Goal: Task Accomplishment & Management: Use online tool/utility

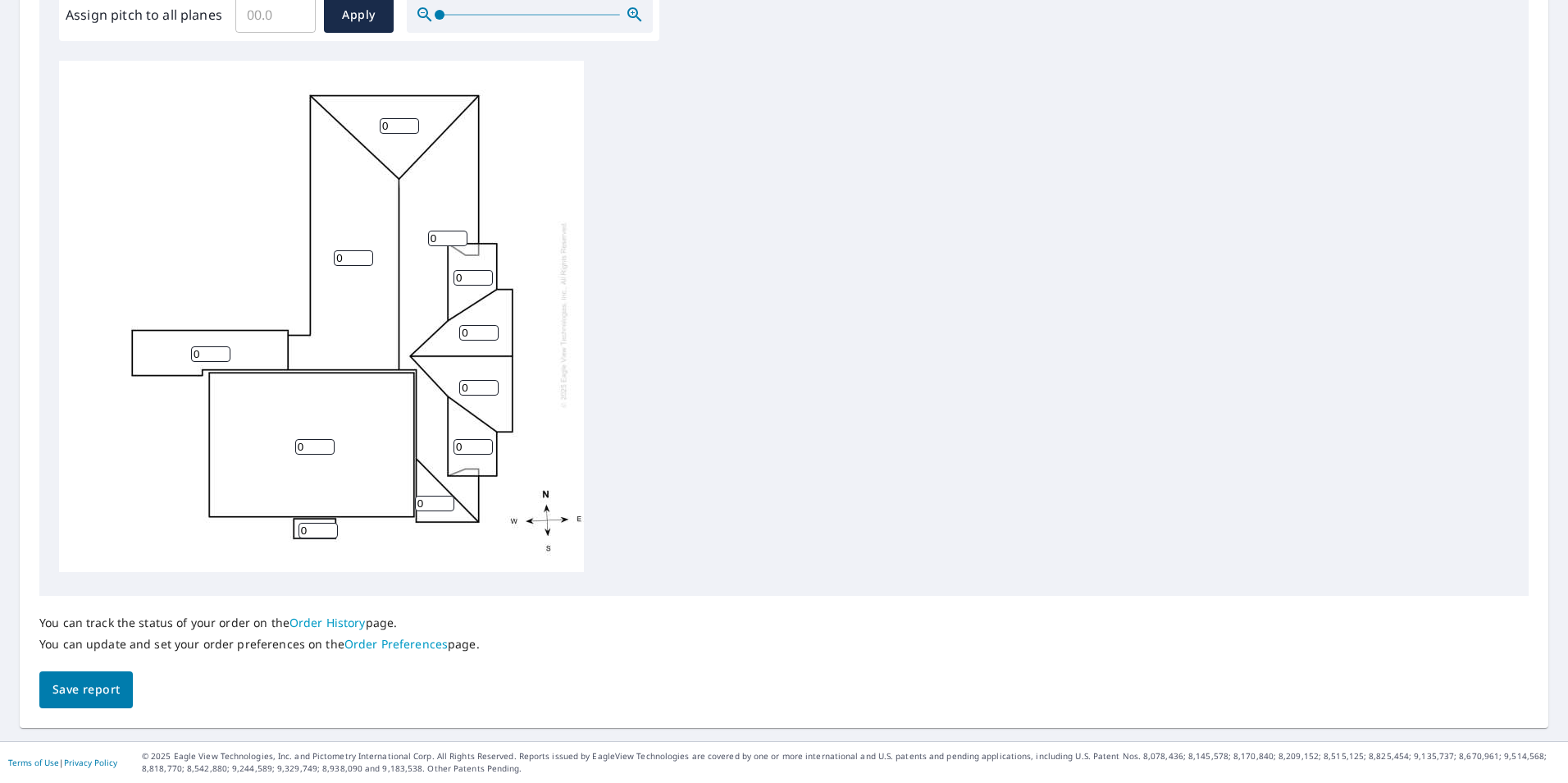
scroll to position [352, 0]
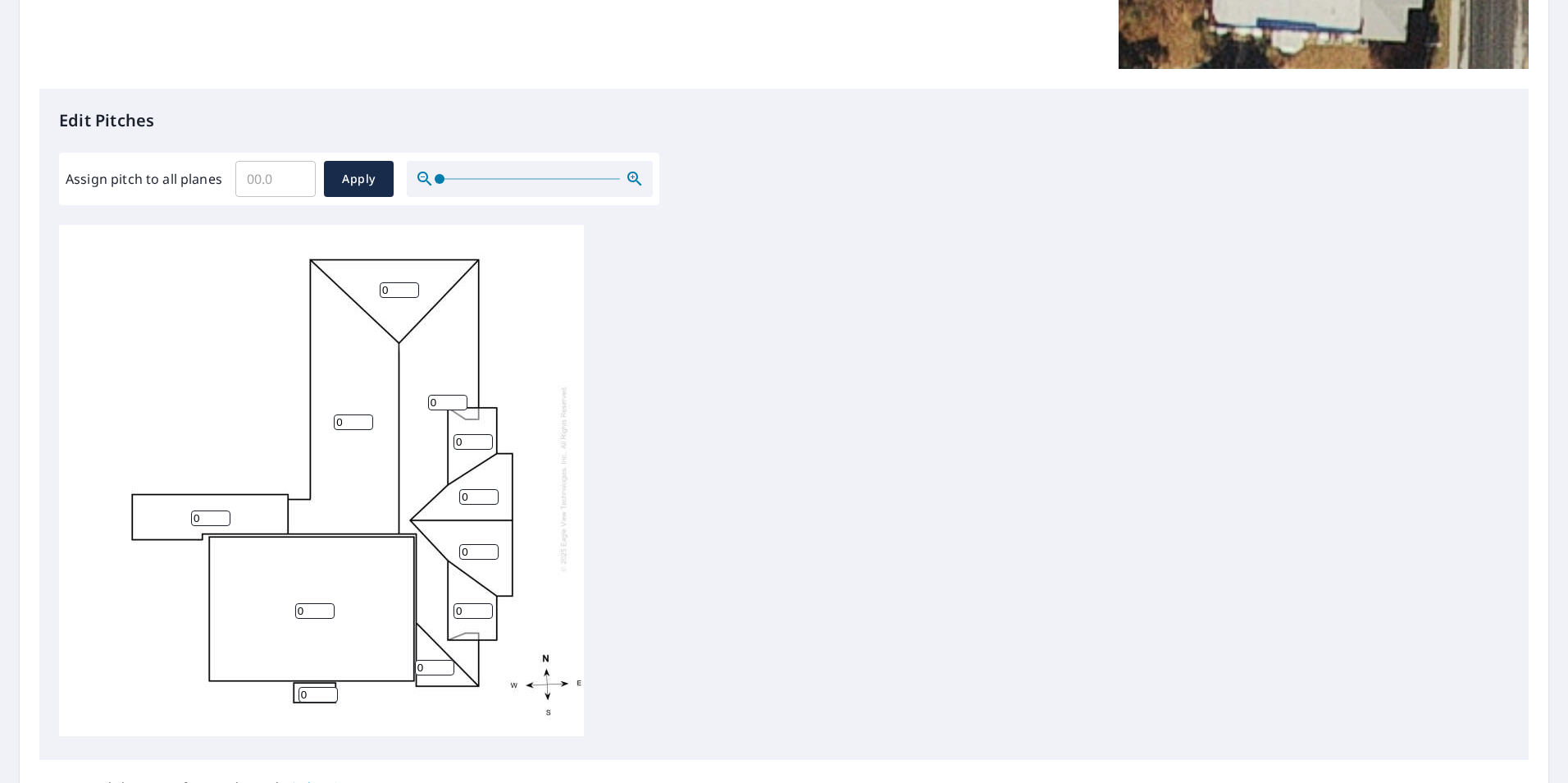
click at [316, 602] on input "0" at bounding box center [315, 610] width 39 height 15
click at [357, 416] on input "0" at bounding box center [353, 422] width 39 height 15
drag, startPoint x: 351, startPoint y: 412, endPoint x: 327, endPoint y: 417, distance: 24.5
click at [327, 417] on div "0 0 0 0 0 0 0 0 0 0 0" at bounding box center [321, 478] width 525 height 515
type input "6"
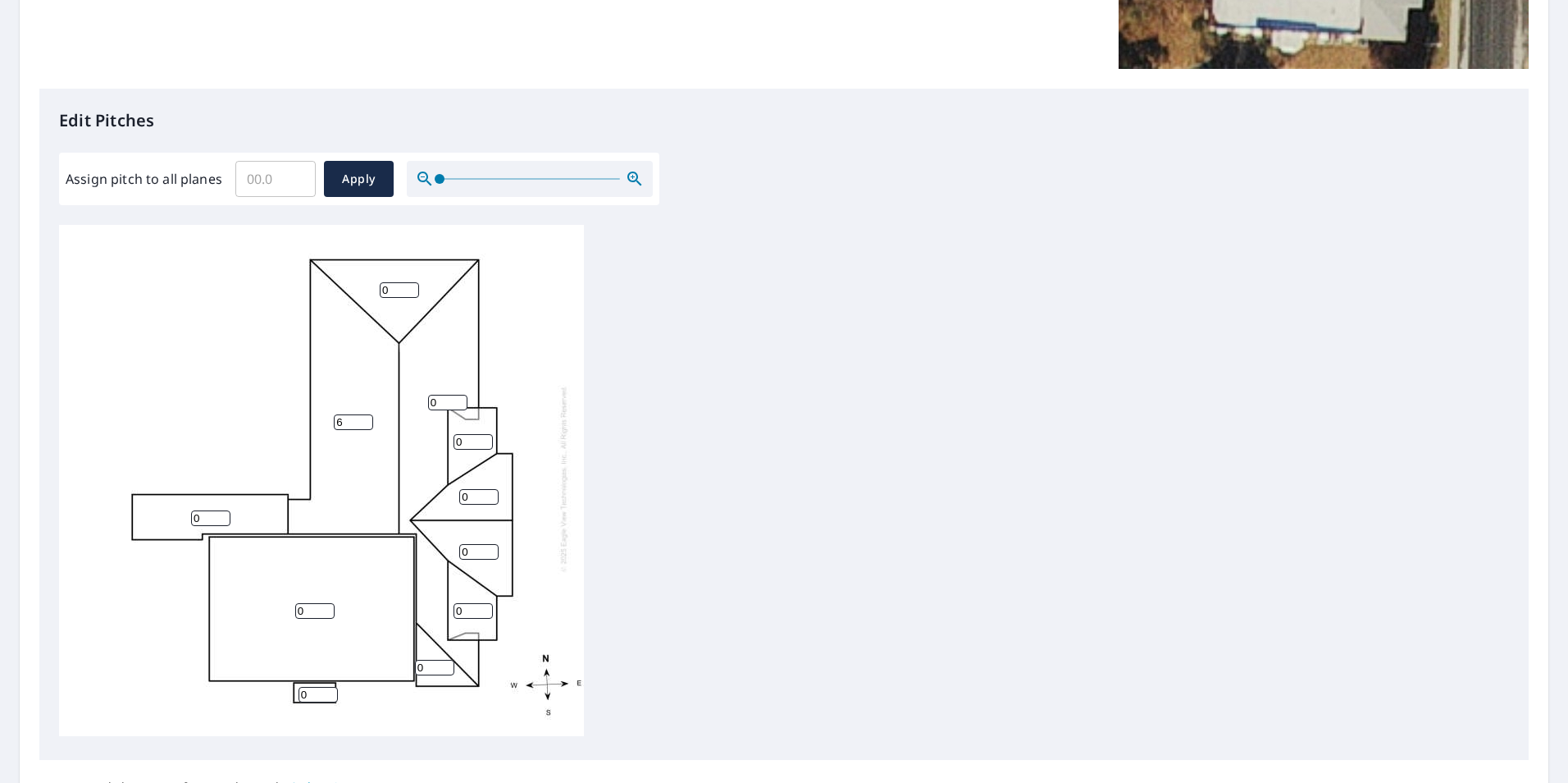
drag, startPoint x: 392, startPoint y: 277, endPoint x: 369, endPoint y: 277, distance: 23.0
click at [369, 277] on div "0 6 0 0 0 0 0 0 0 0 0" at bounding box center [321, 478] width 525 height 515
type input "6"
drag, startPoint x: 447, startPoint y: 391, endPoint x: 378, endPoint y: 388, distance: 69.1
click at [378, 388] on div "0 6 0 6 0 0 0 0 0 0 0" at bounding box center [321, 478] width 525 height 515
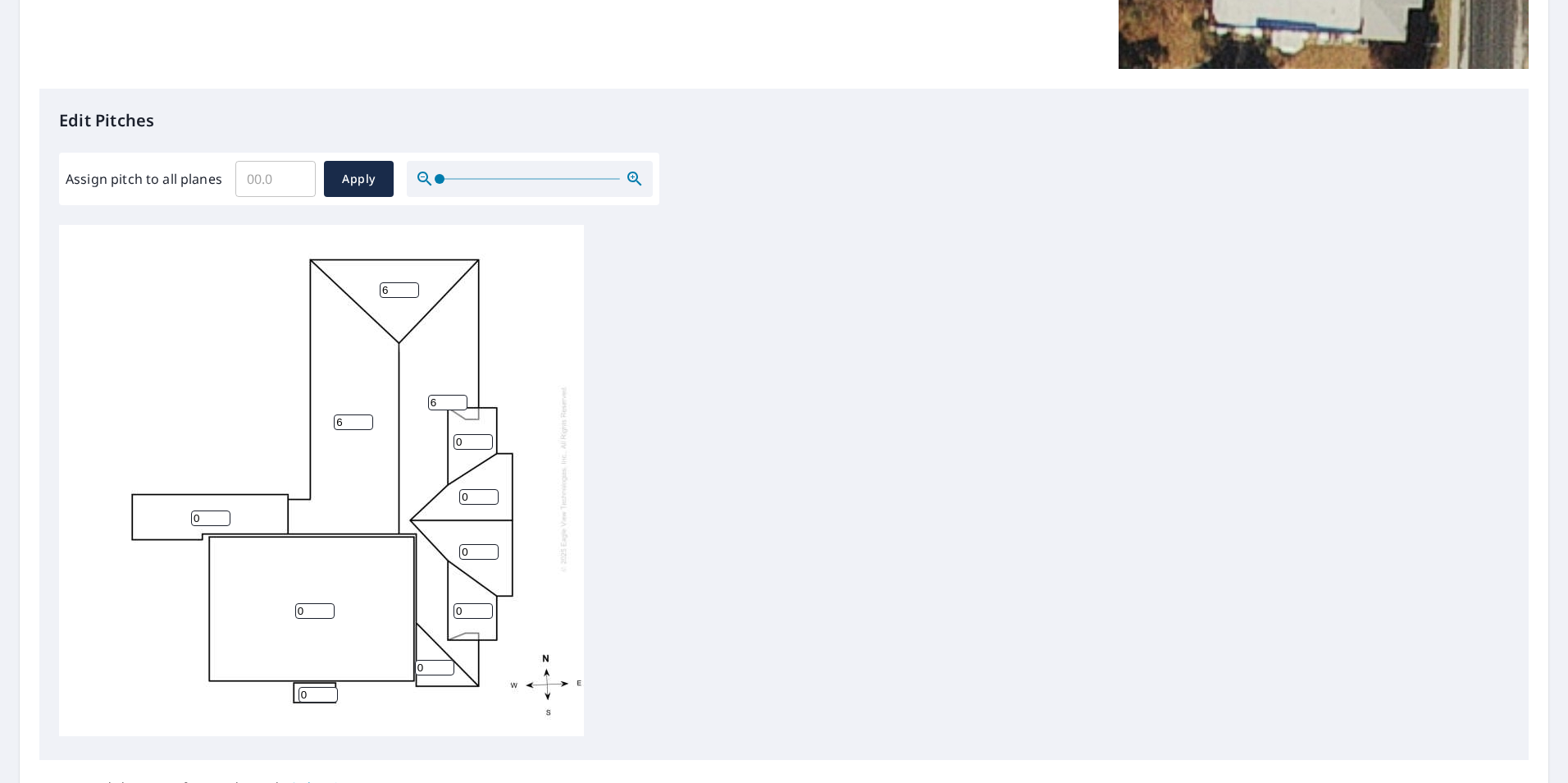
type input "6"
drag, startPoint x: 474, startPoint y: 430, endPoint x: 405, endPoint y: 450, distance: 71.8
click at [412, 432] on div "0 6 6 6 0 0 0 0 0 0 0" at bounding box center [321, 478] width 525 height 515
type input "6"
drag, startPoint x: 479, startPoint y: 484, endPoint x: 412, endPoint y: 484, distance: 67.0
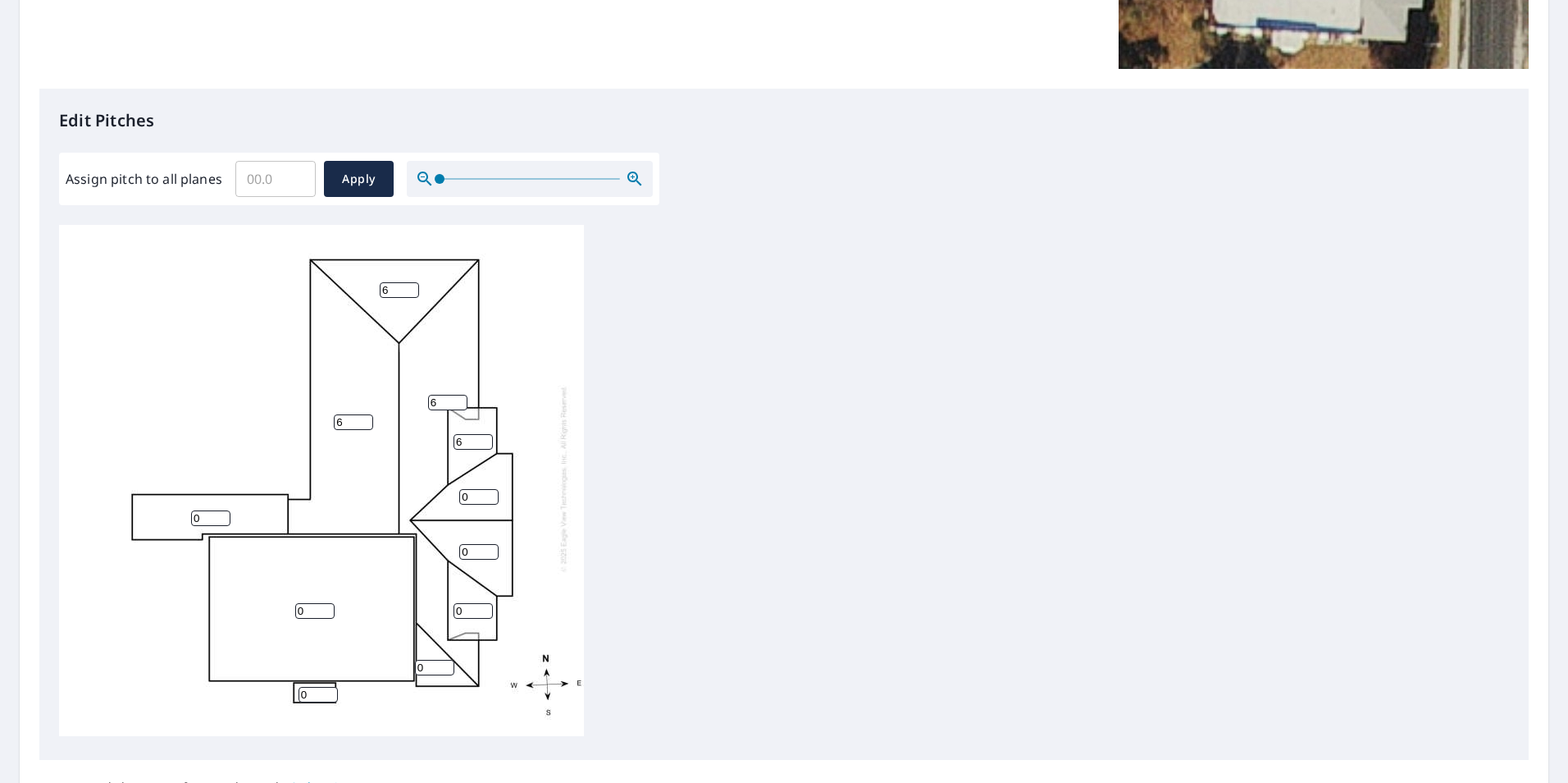
click at [413, 484] on div "0 6 6 6 0 0 0 0 6 0 0" at bounding box center [321, 478] width 525 height 515
type input "6"
drag, startPoint x: 473, startPoint y: 538, endPoint x: 385, endPoint y: 528, distance: 88.6
click at [387, 528] on div "0 6 6 6 0 0 6 0 6 0 0" at bounding box center [321, 478] width 525 height 515
type input "6"
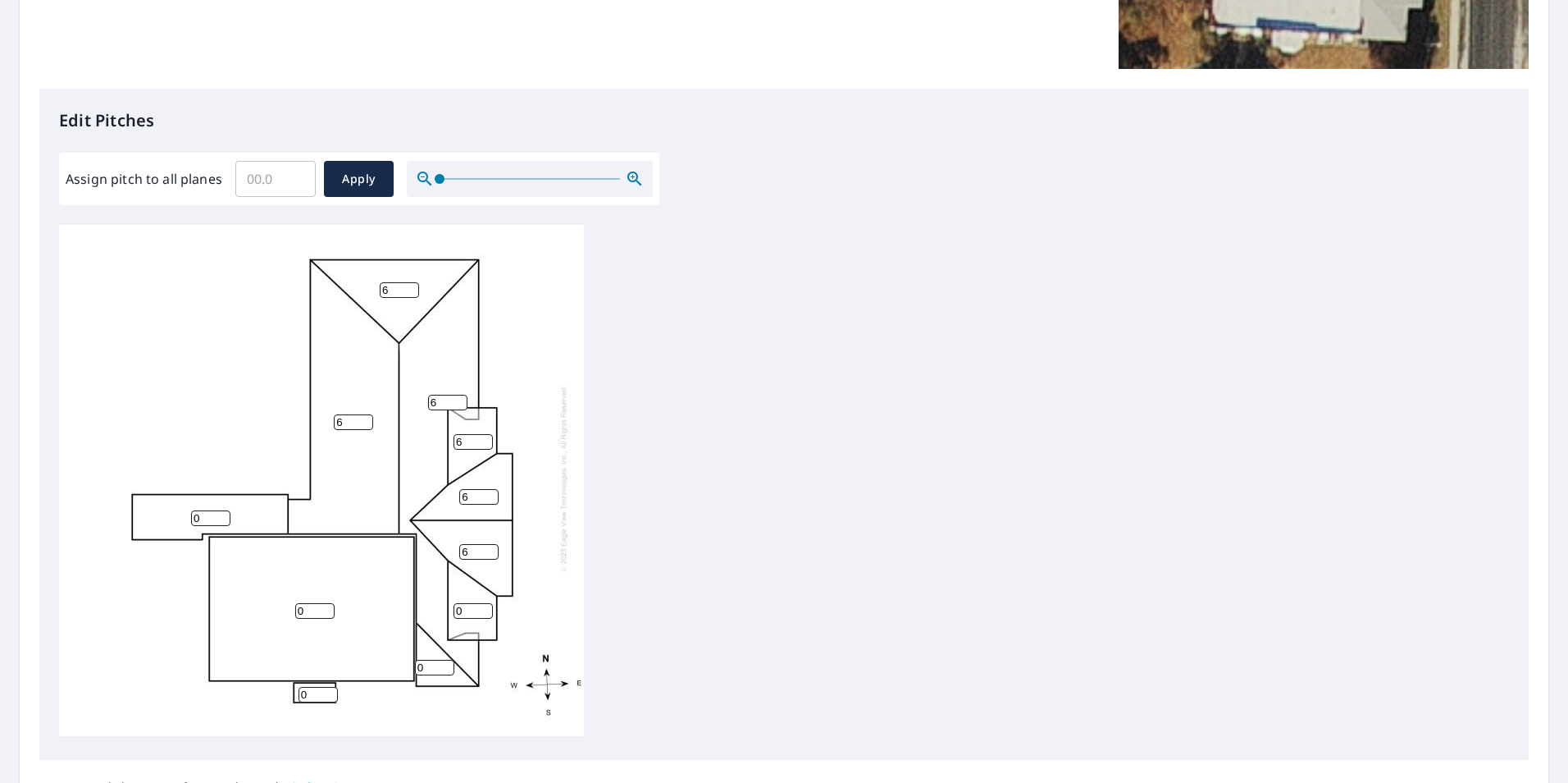
drag, startPoint x: 441, startPoint y: 597, endPoint x: 399, endPoint y: 610, distance: 44.0
click at [401, 598] on div "0 6 6 6 0 6 6 0 6 0 0" at bounding box center [321, 478] width 525 height 515
type input "6"
drag, startPoint x: 431, startPoint y: 659, endPoint x: 369, endPoint y: 654, distance: 62.2
click at [369, 654] on div "0 6 6 6 0 6 6 6 6 0 0" at bounding box center [321, 478] width 525 height 515
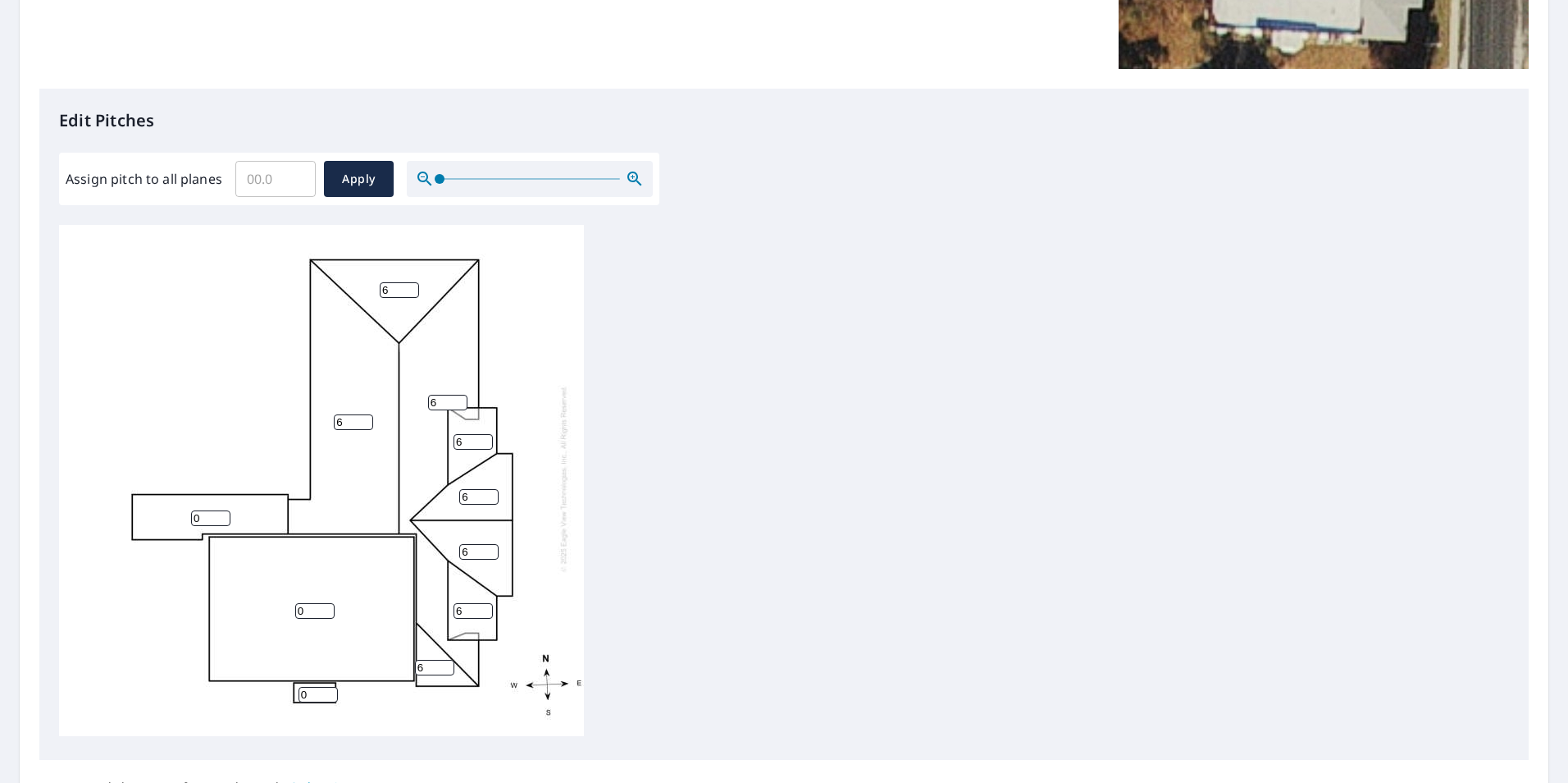
type input "6"
drag, startPoint x: 311, startPoint y: 683, endPoint x: 280, endPoint y: 683, distance: 31.0
click at [280, 683] on div "0 6 6 6 0 6 6 6 6 6 0" at bounding box center [321, 478] width 525 height 515
type input "5"
click at [717, 591] on div "0 6 6 6 0 6 6 6 6 6 5" at bounding box center [784, 483] width 1450 height 515
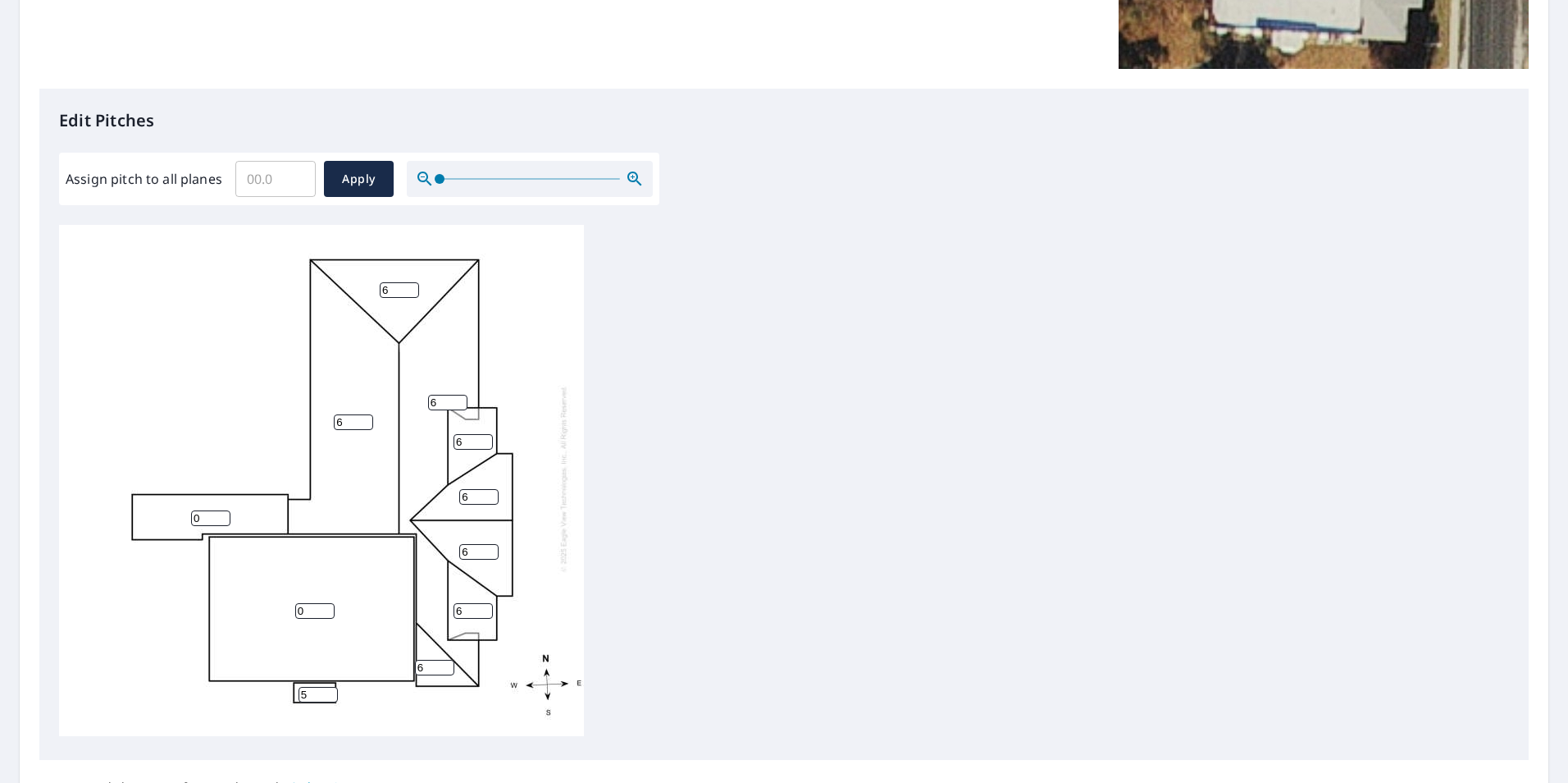
click at [430, 659] on input "6" at bounding box center [434, 667] width 39 height 15
drag, startPoint x: 426, startPoint y: 655, endPoint x: 395, endPoint y: 655, distance: 31.0
click at [395, 655] on div "0 6 6 6 0 6 6 6 6 6 5" at bounding box center [321, 478] width 525 height 515
type input "7"
drag, startPoint x: 462, startPoint y: 599, endPoint x: 381, endPoint y: 591, distance: 81.4
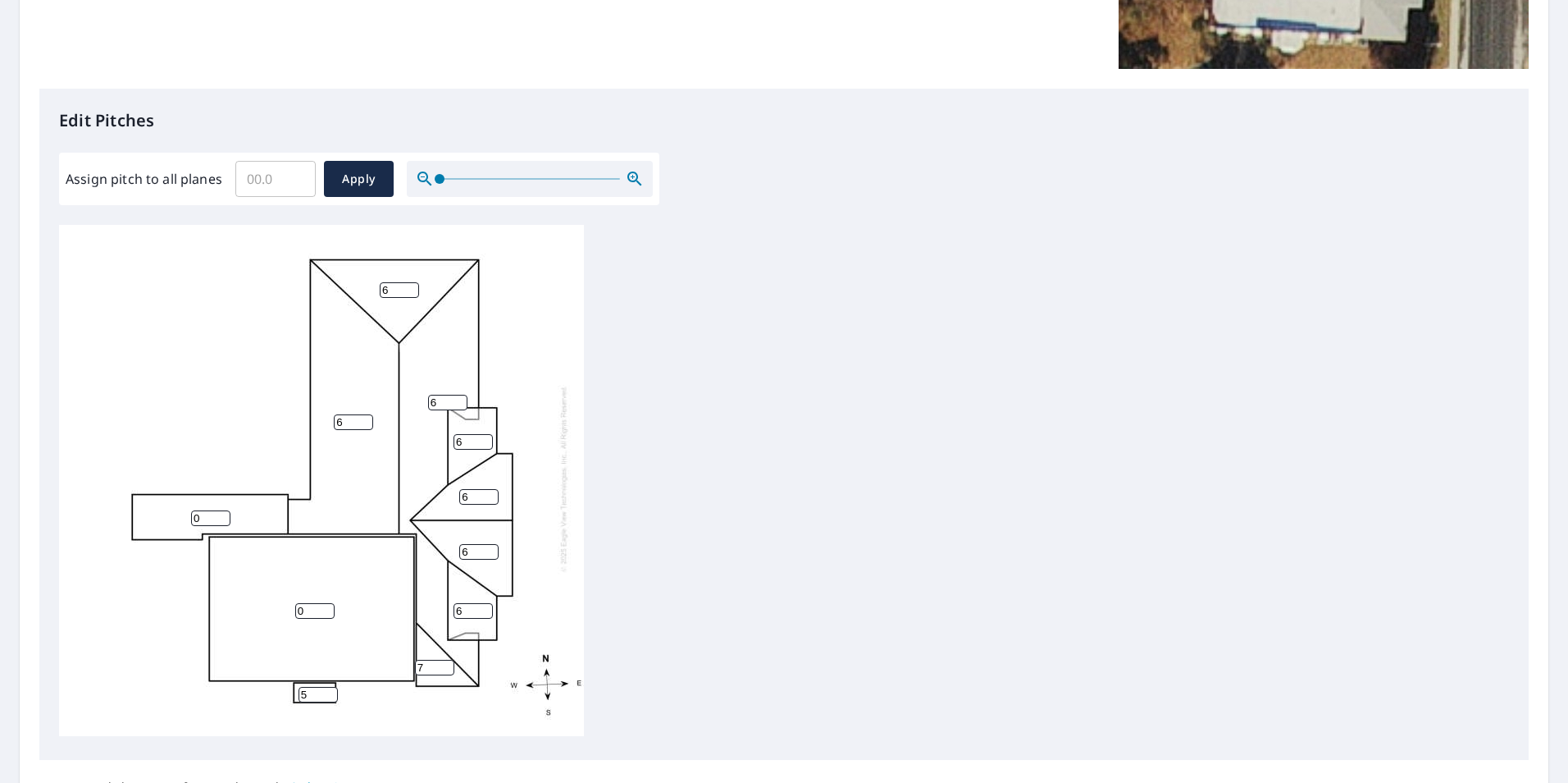
click at [381, 591] on div "0 6 6 6 0 6 6 6 6 7 5" at bounding box center [321, 478] width 525 height 515
type input "7"
drag, startPoint x: 446, startPoint y: 537, endPoint x: 421, endPoint y: 535, distance: 25.1
click at [421, 535] on div "0 6 6 6 0 6 6 7 6 7 5" at bounding box center [321, 478] width 525 height 515
type input "7"
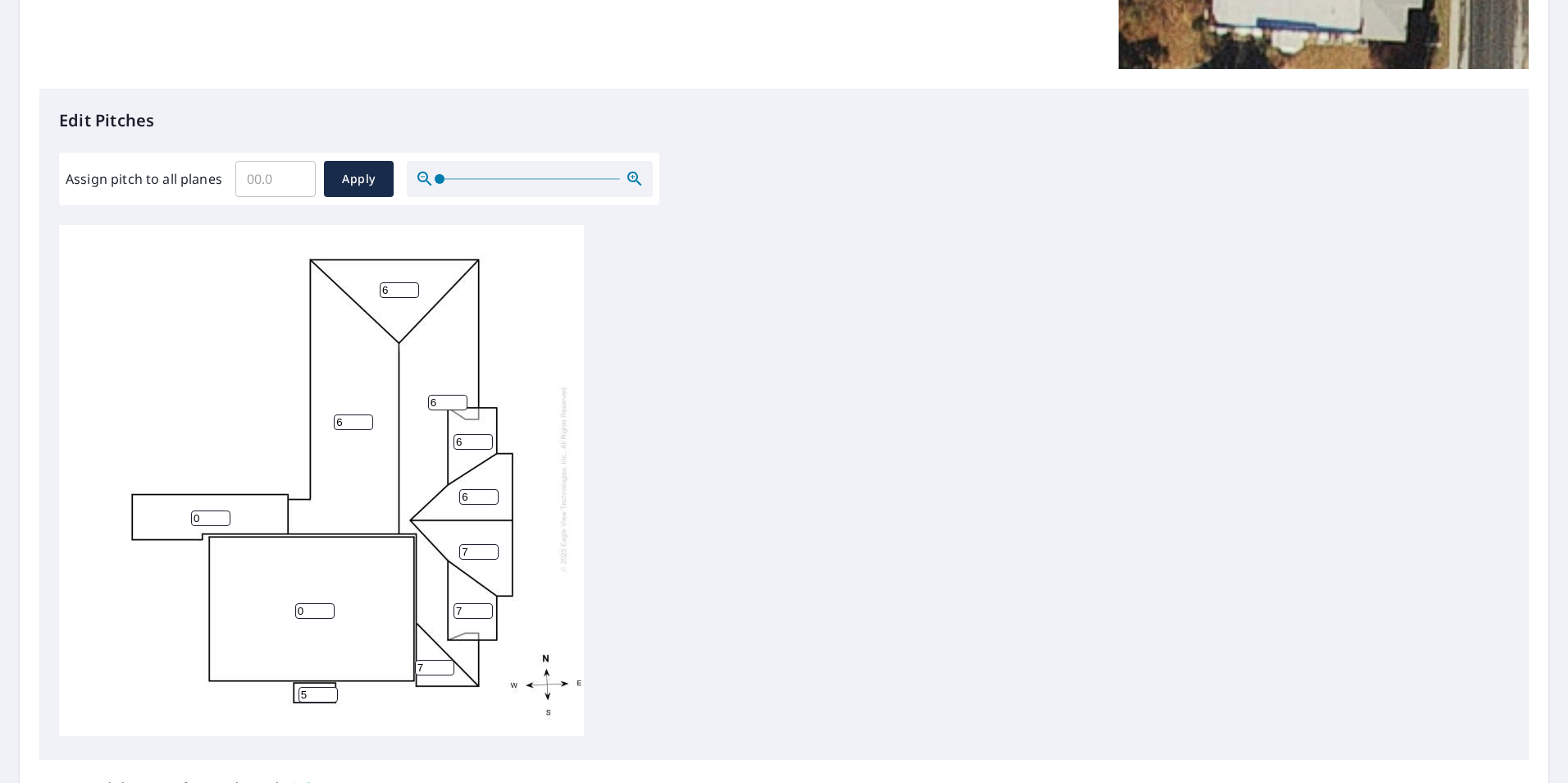
click at [442, 484] on div "0 6 6 6 0 7 6 7 6 7 5" at bounding box center [321, 478] width 525 height 515
type input "7"
drag, startPoint x: 467, startPoint y: 423, endPoint x: 415, endPoint y: 426, distance: 52.1
click at [415, 426] on div "0 6 6 6 0 7 7 7 6 7 5" at bounding box center [321, 478] width 525 height 515
type input "7"
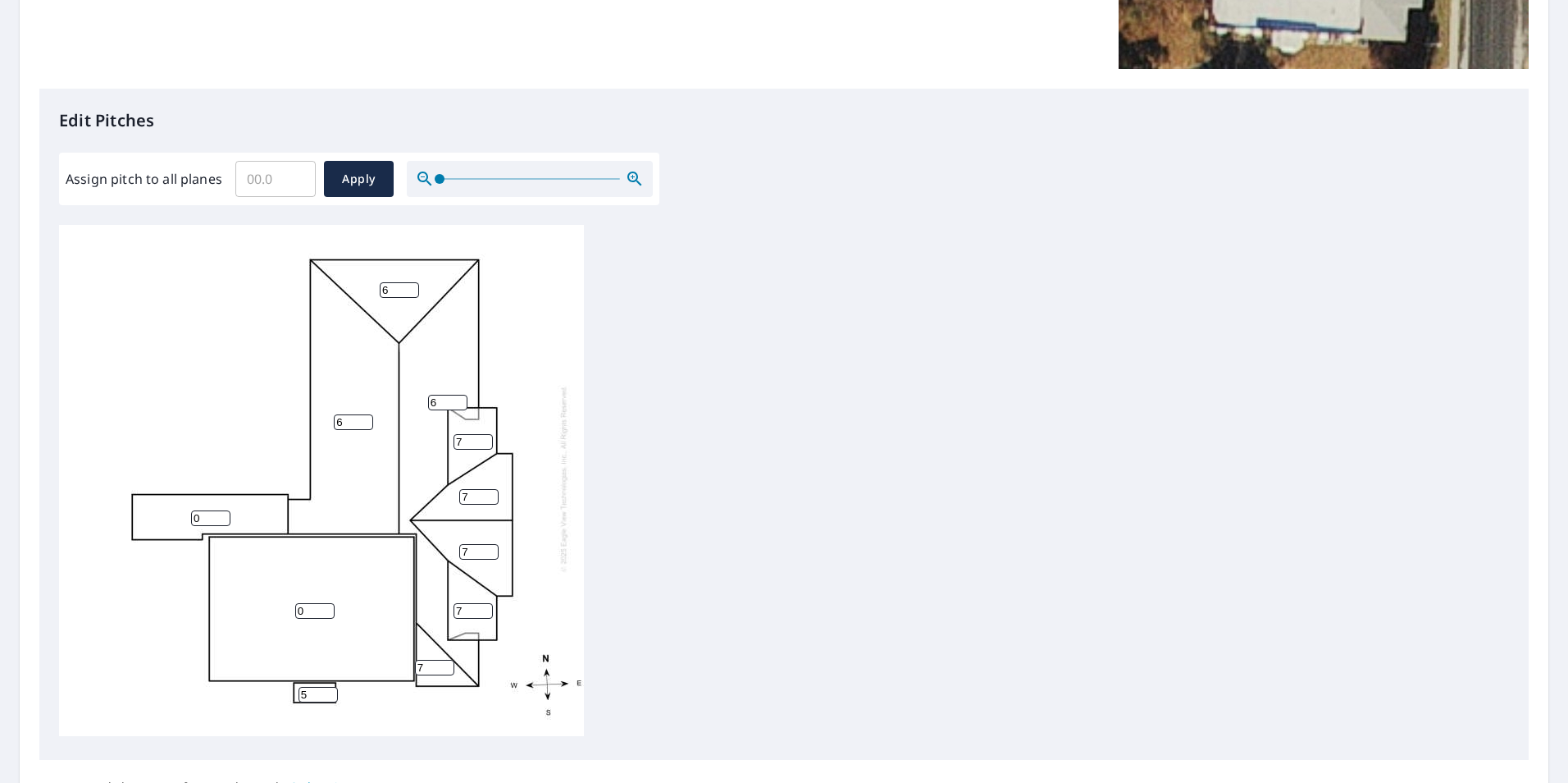
drag, startPoint x: 440, startPoint y: 391, endPoint x: 371, endPoint y: 385, distance: 69.3
click at [371, 385] on div "0 6 6 6 0 7 7 7 7 7 5" at bounding box center [321, 478] width 525 height 515
type input "7"
drag, startPoint x: 345, startPoint y: 408, endPoint x: 317, endPoint y: 411, distance: 28.2
click at [317, 411] on div "0 6 7 6 0 7 7 7 7 7 5" at bounding box center [321, 478] width 525 height 515
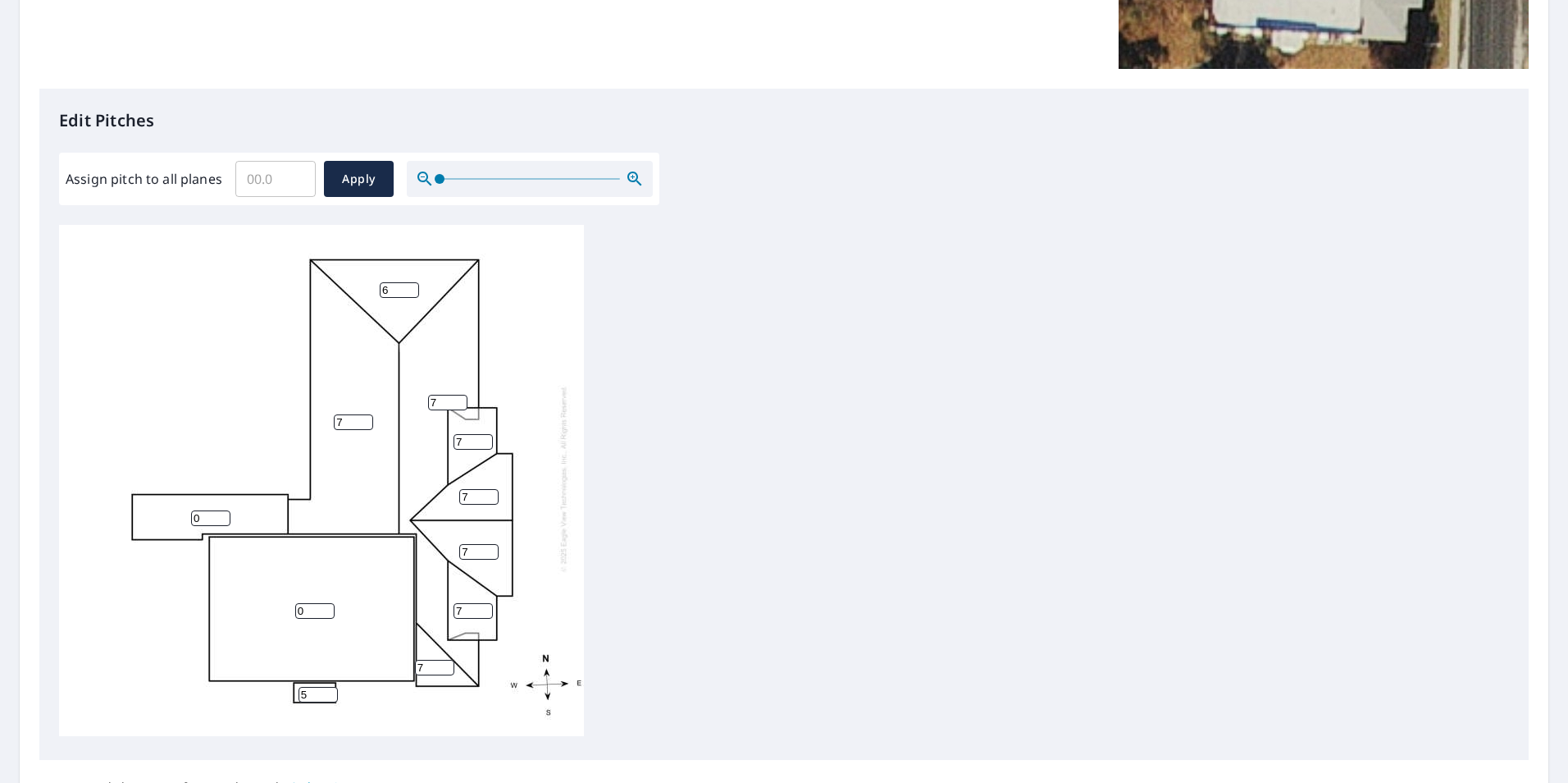
type input "7"
drag, startPoint x: 392, startPoint y: 277, endPoint x: 334, endPoint y: 278, distance: 58.0
click at [334, 278] on div "0 7 7 6 0 7 7 7 7 7 5" at bounding box center [321, 478] width 525 height 515
type input "7"
drag, startPoint x: 350, startPoint y: 181, endPoint x: 366, endPoint y: 211, distance: 34.0
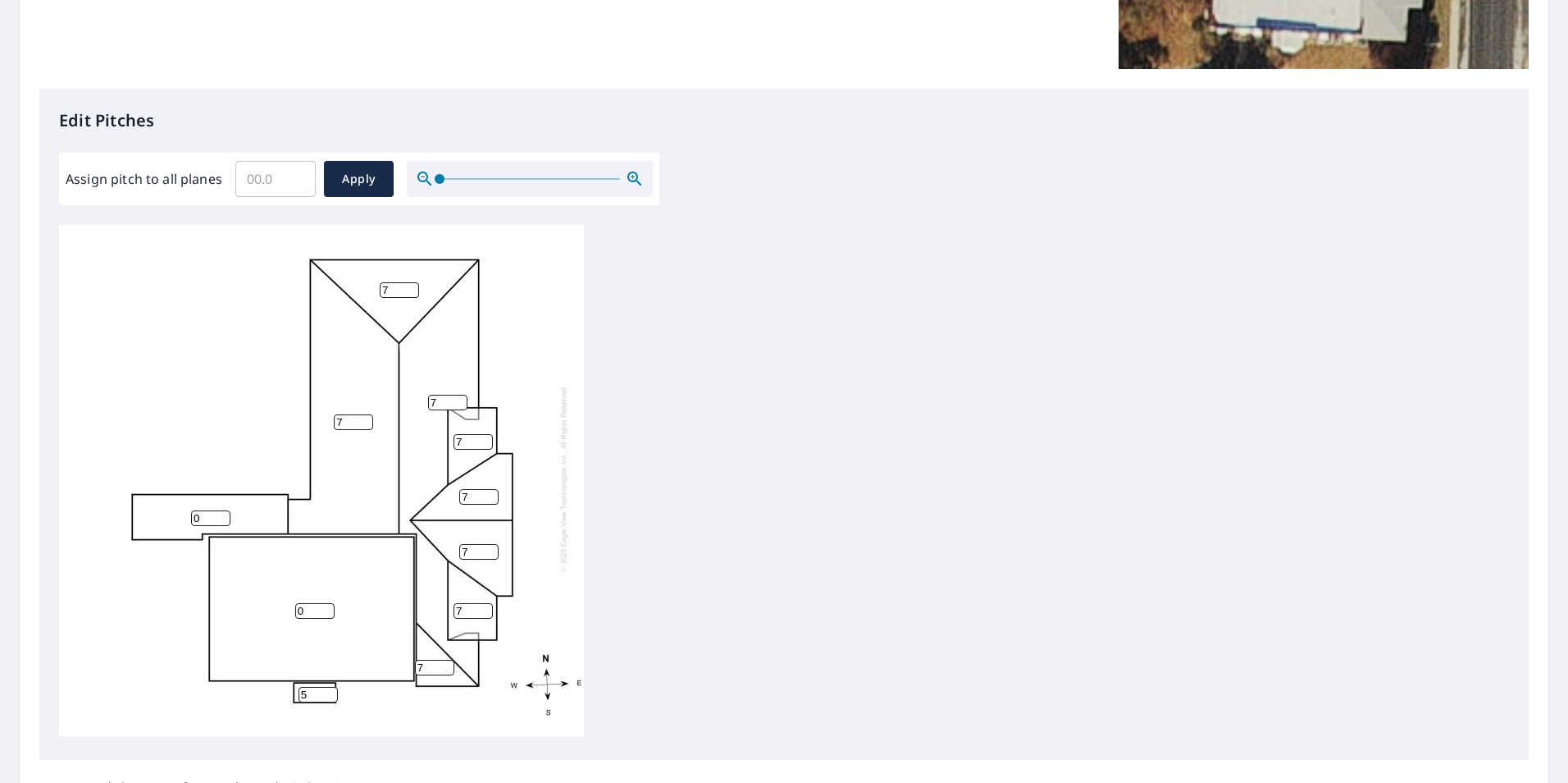
click at [351, 183] on span "Apply" at bounding box center [359, 180] width 44 height 21
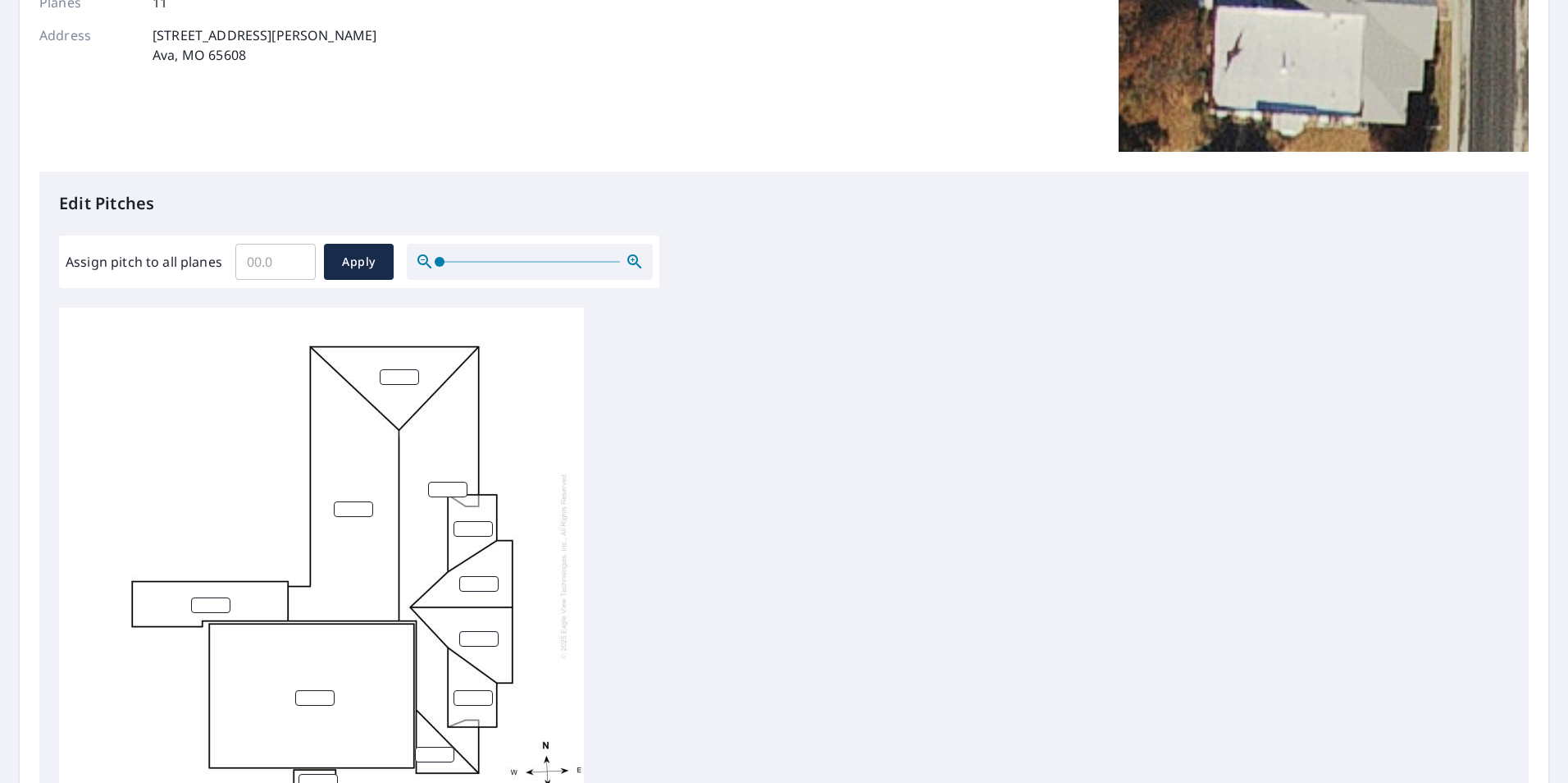
scroll to position [328, 0]
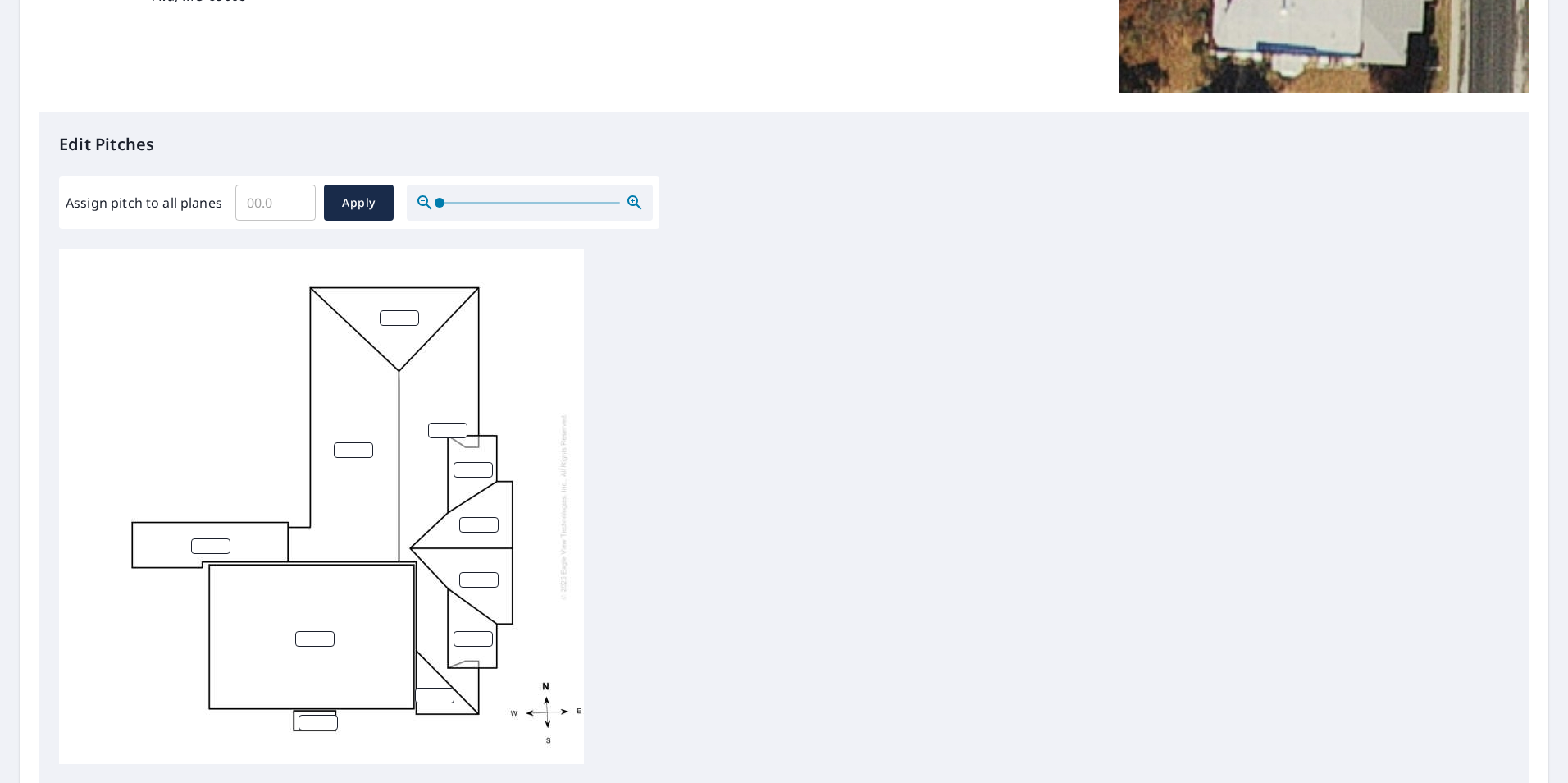
click at [400, 315] on input "number" at bounding box center [399, 317] width 39 height 15
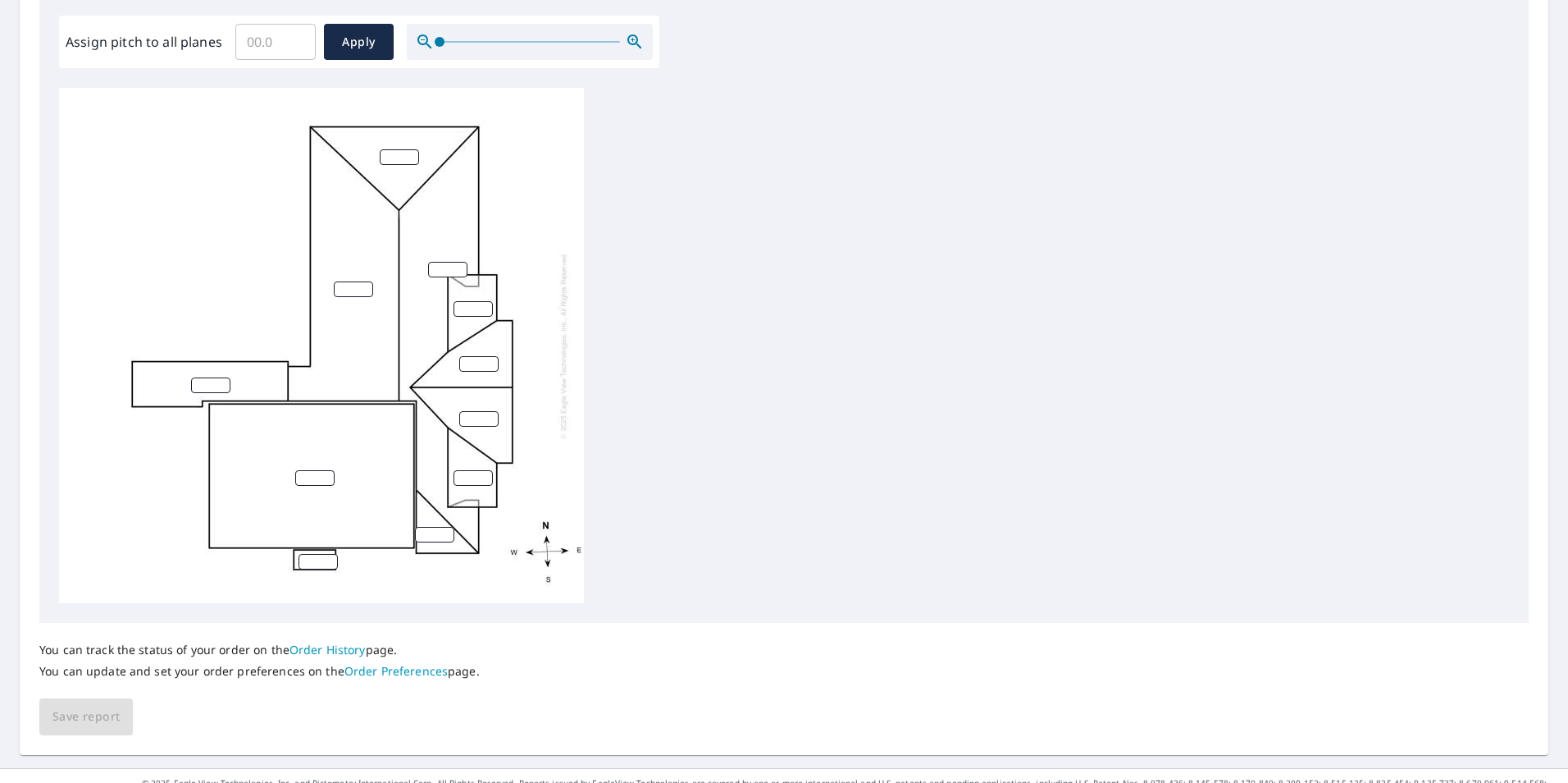
scroll to position [492, 0]
click at [388, 153] on input "number" at bounding box center [399, 154] width 39 height 15
type input "7"
click at [449, 267] on input "number" at bounding box center [448, 266] width 39 height 15
type input "7"
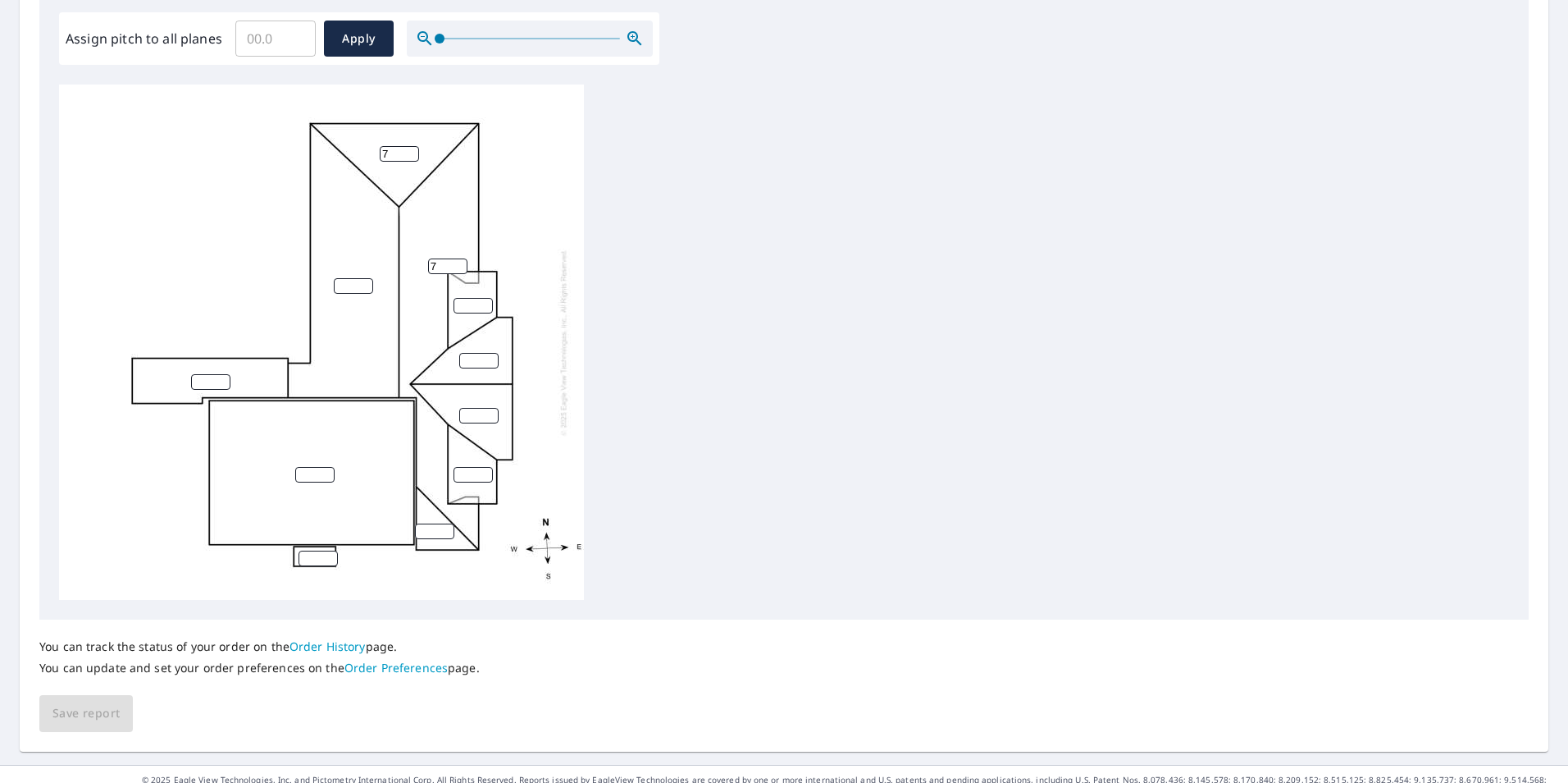
click at [344, 291] on input "number" at bounding box center [353, 286] width 39 height 15
type input "7"
click at [465, 301] on input "number" at bounding box center [472, 305] width 39 height 15
type input "7"
click at [472, 360] on input "number" at bounding box center [478, 360] width 39 height 15
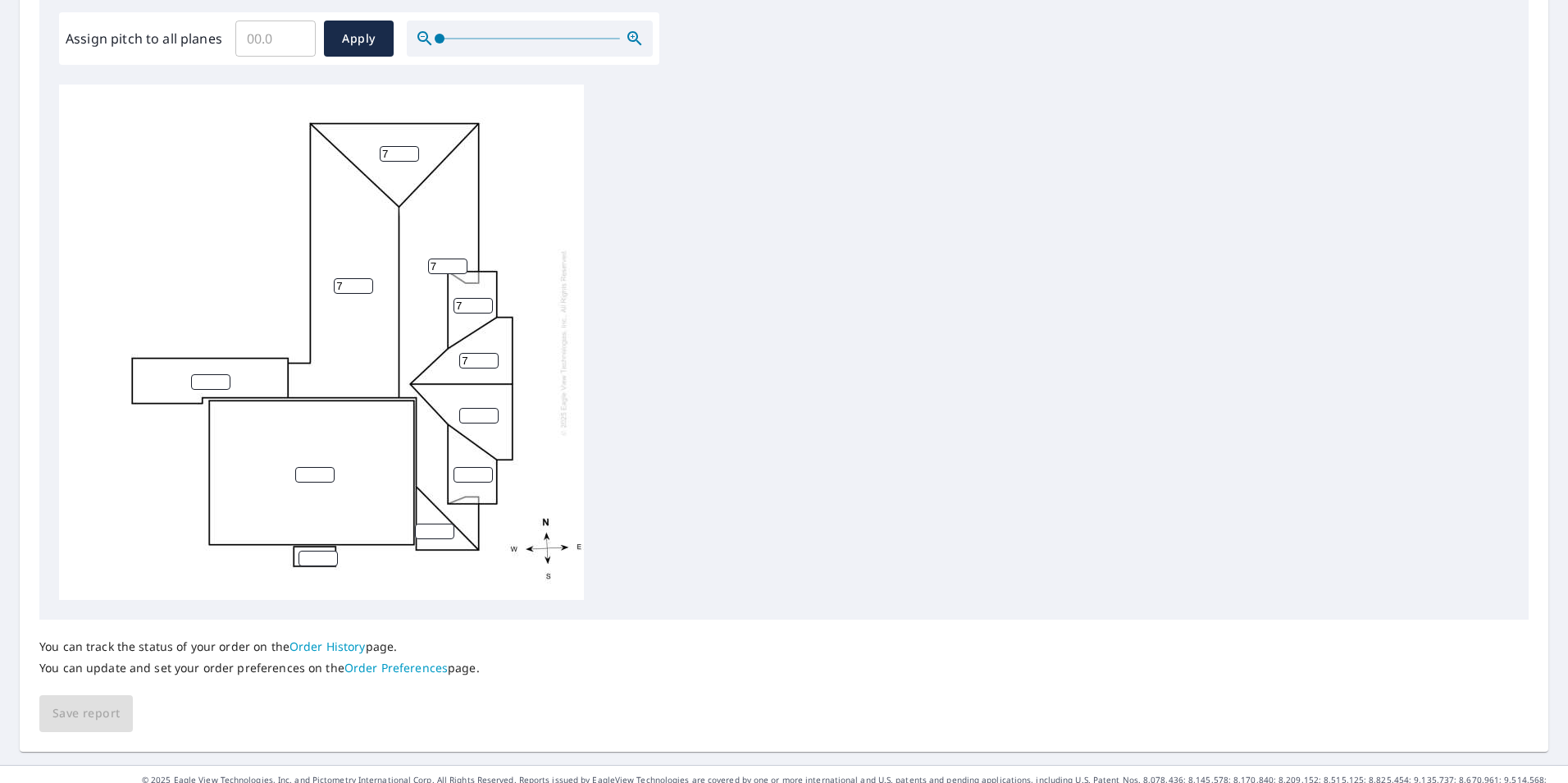
type input "7"
click at [479, 417] on input "number" at bounding box center [478, 415] width 39 height 15
type input "7"
click at [463, 474] on input "number" at bounding box center [472, 474] width 39 height 15
type input "7"
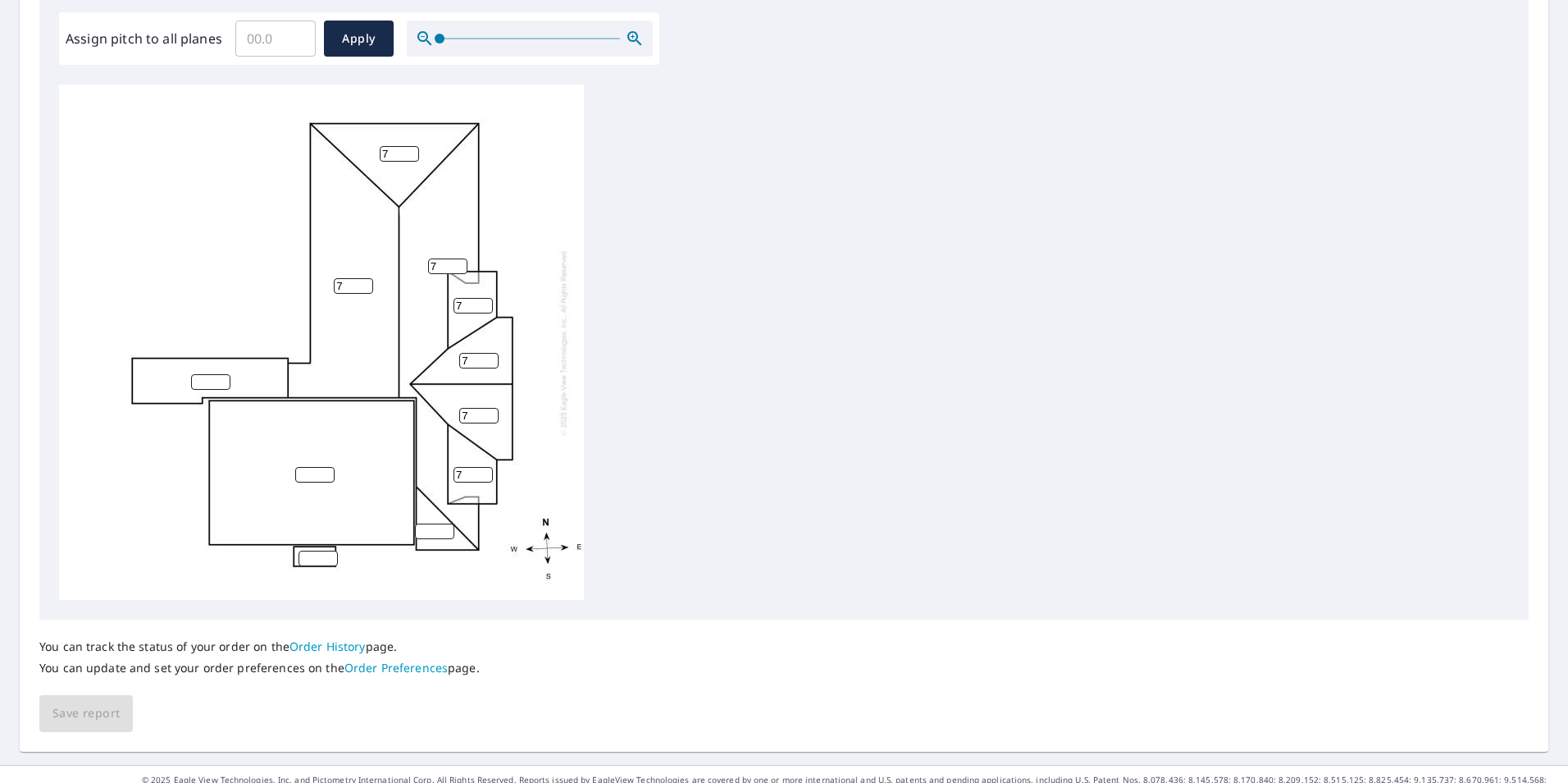
click at [429, 527] on input "number" at bounding box center [434, 531] width 39 height 15
type input "7"
click at [321, 559] on input "number" at bounding box center [317, 558] width 39 height 15
type input "5"
click at [309, 475] on input "number" at bounding box center [315, 474] width 39 height 15
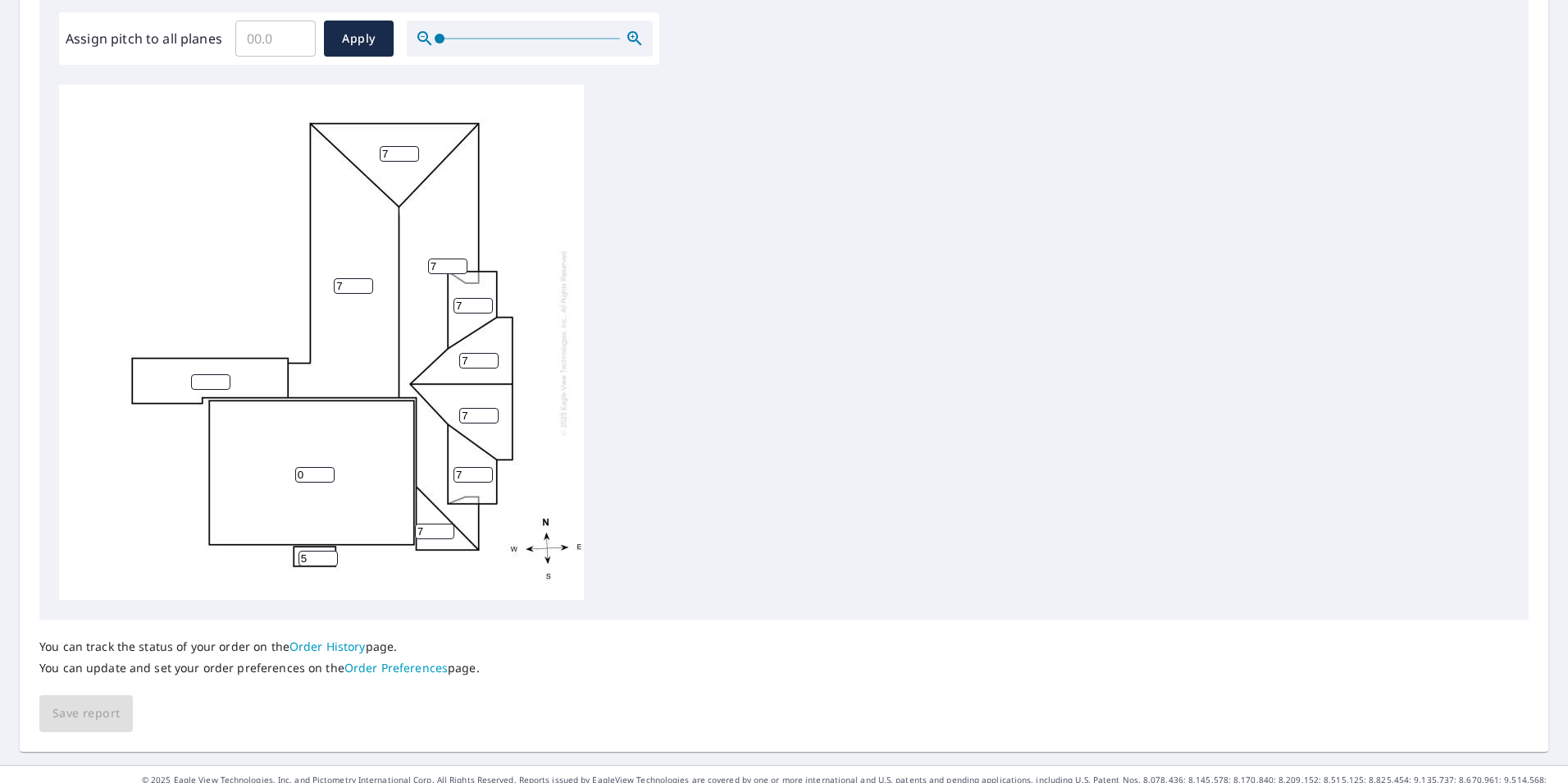
type input "0"
click at [209, 379] on input "number" at bounding box center [210, 382] width 39 height 15
type input "0"
click at [94, 715] on span "Save report" at bounding box center [86, 714] width 67 height 21
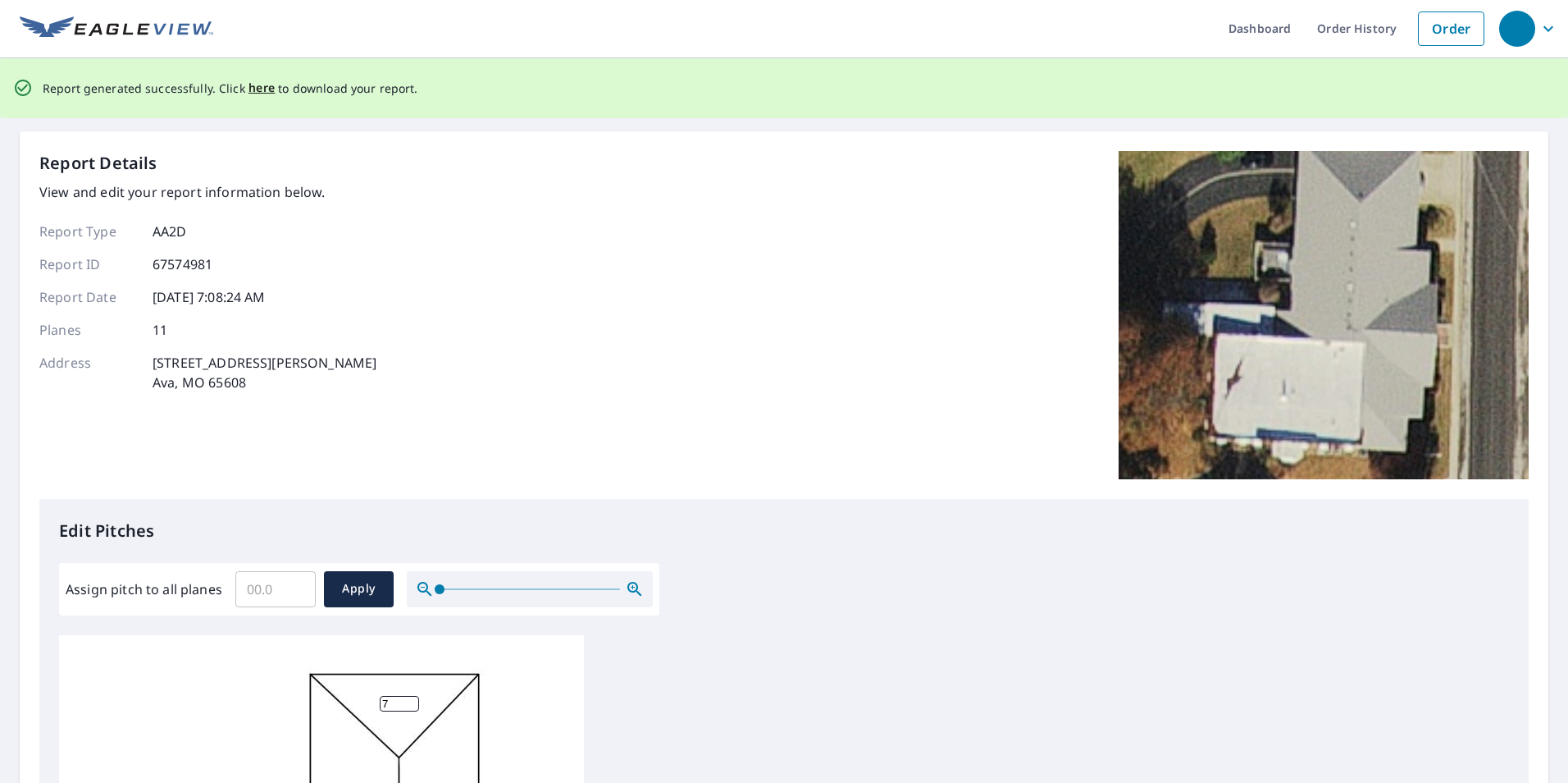
scroll to position [0, 0]
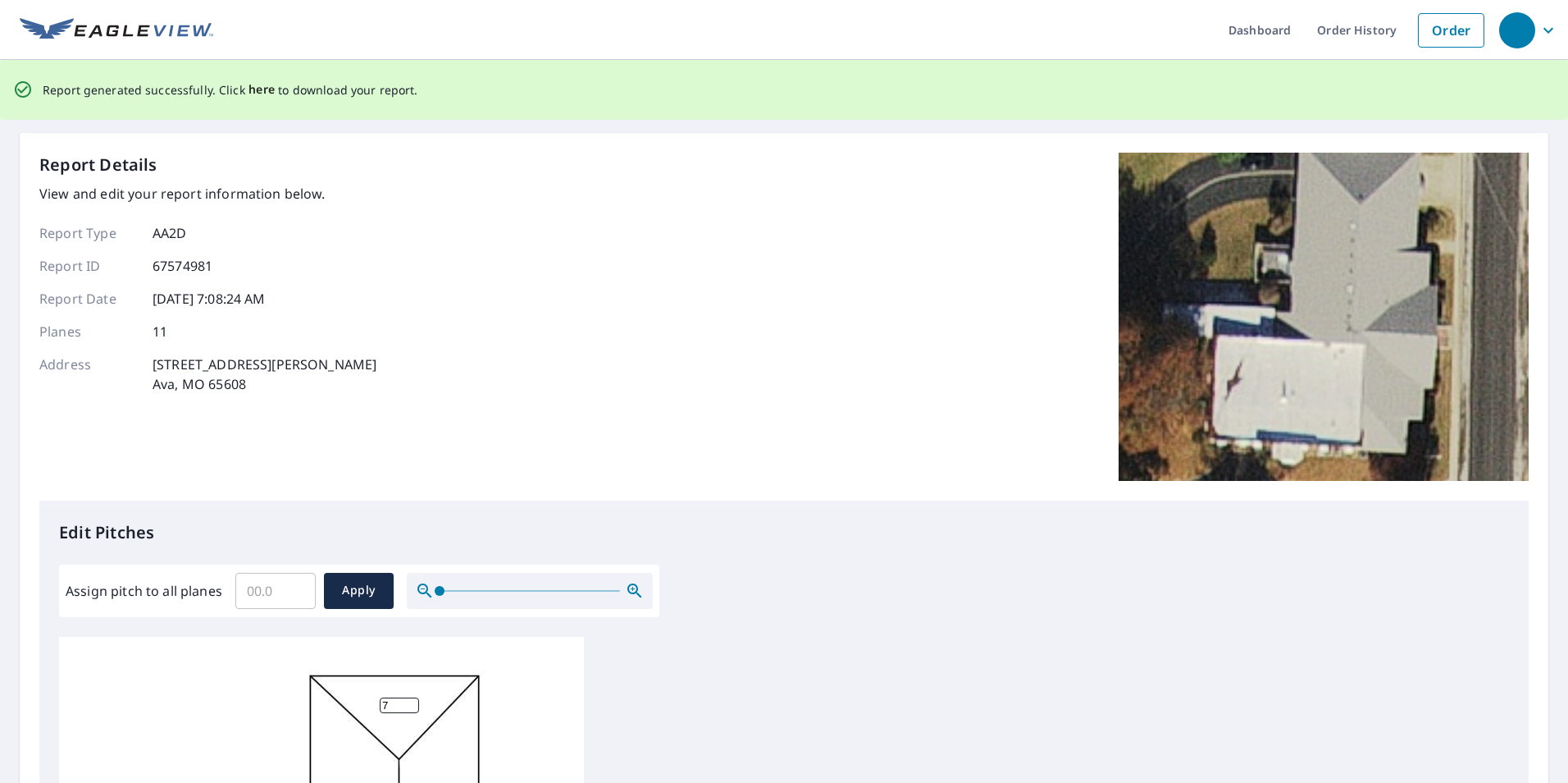
click at [259, 92] on span "here" at bounding box center [262, 90] width 27 height 21
